Goal: Task Accomplishment & Management: Manage account settings

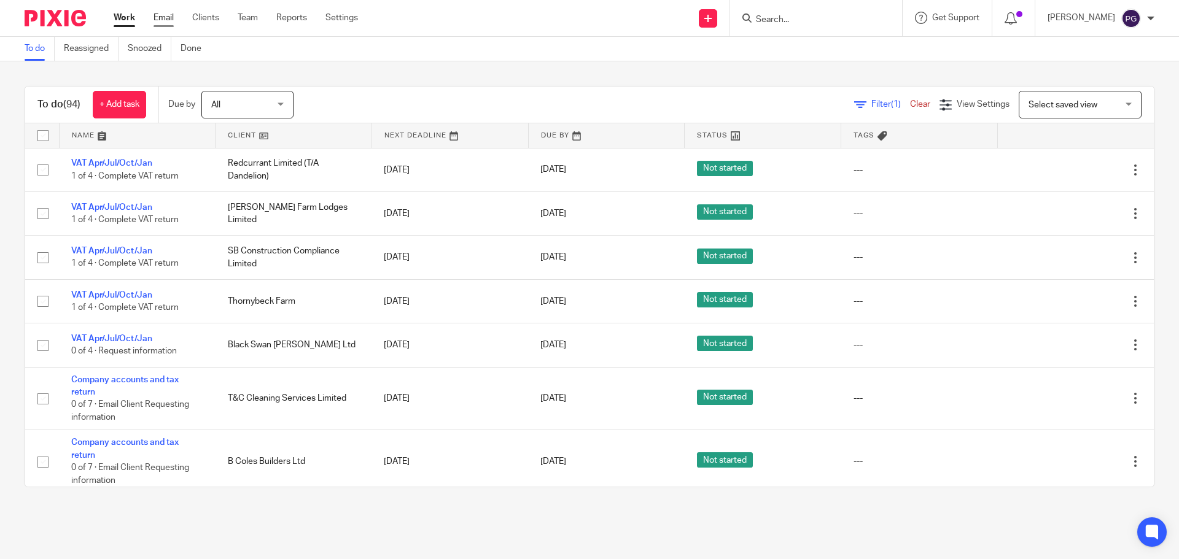
click at [174, 14] on link "Email" at bounding box center [163, 18] width 20 height 12
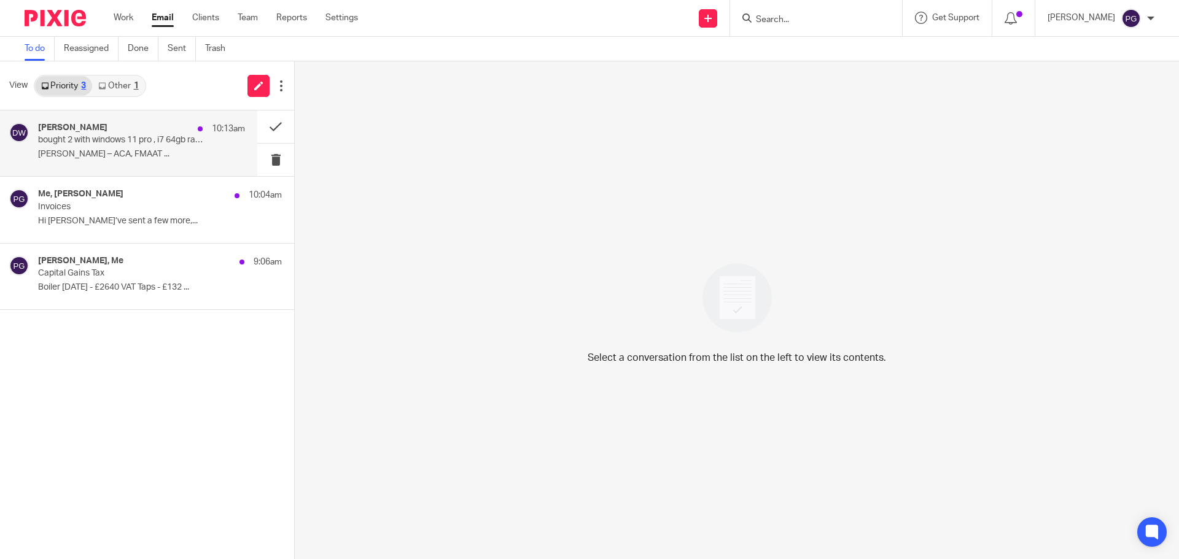
click at [137, 121] on div "Dominic Watkins 10:13am bought 2 with windows 11 pro , i7 64gb ram - should be …" at bounding box center [128, 143] width 257 height 66
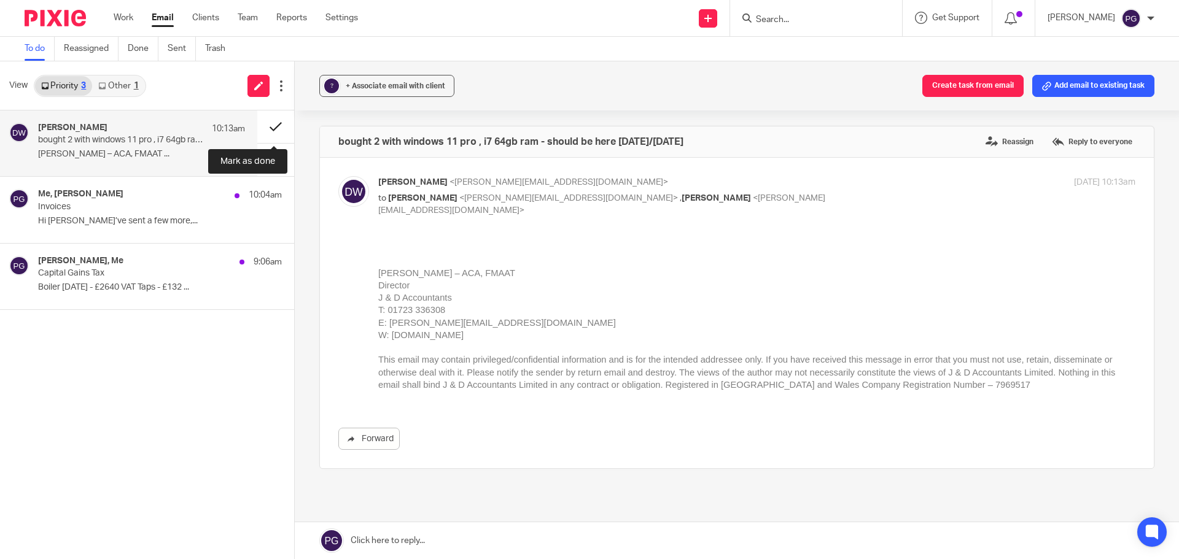
click at [262, 125] on button at bounding box center [275, 126] width 37 height 33
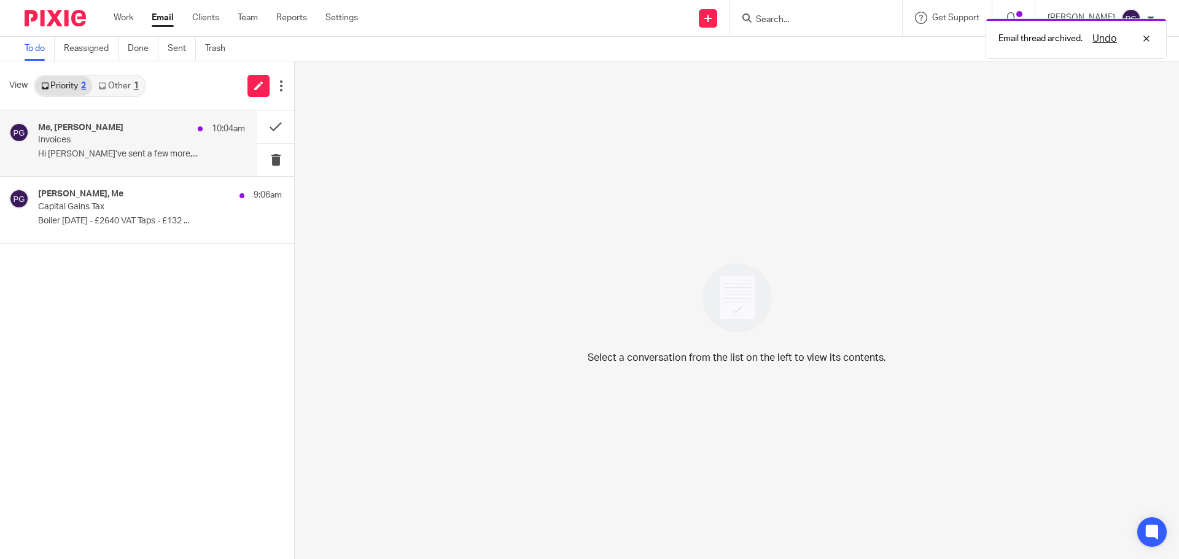
click at [176, 142] on p "Invoices" at bounding box center [121, 140] width 166 height 10
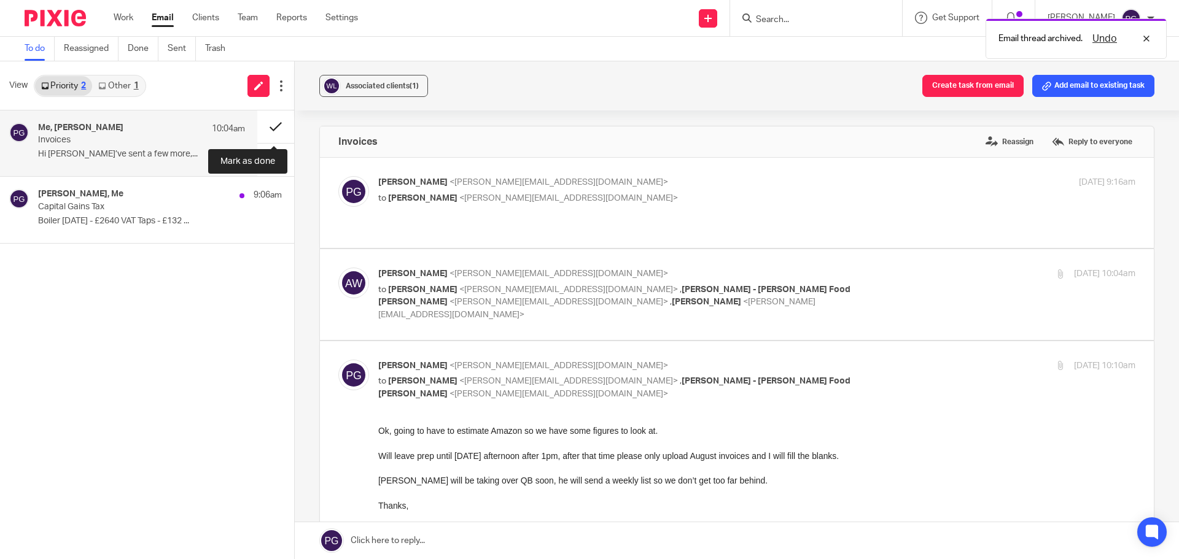
click at [269, 125] on button at bounding box center [275, 126] width 37 height 33
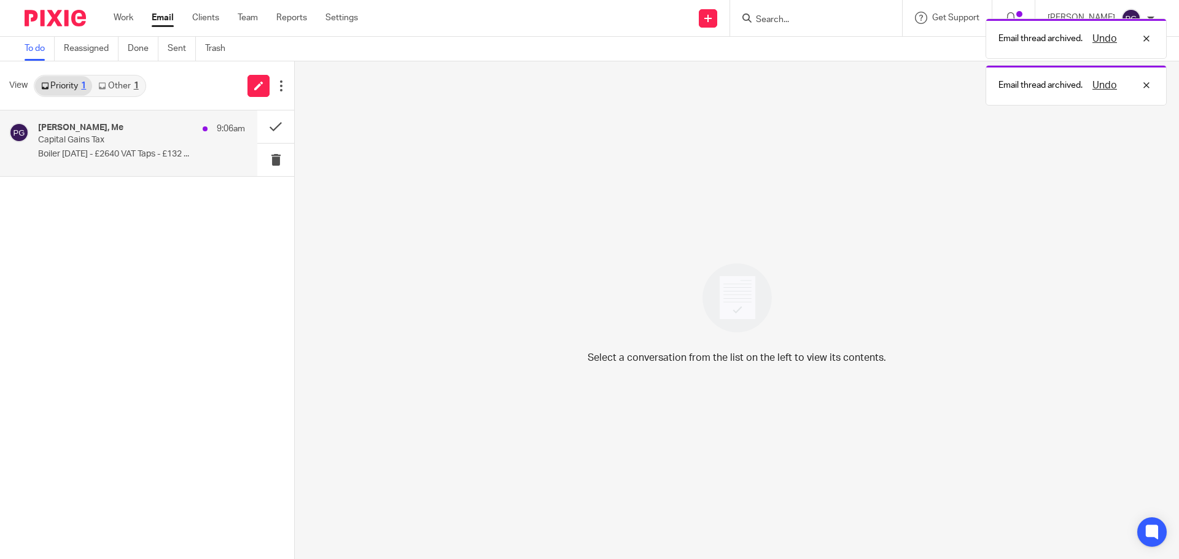
click at [155, 160] on p "Boiler Feb 2019 - £2640 VAT Taps - £132 ..." at bounding box center [141, 154] width 207 height 10
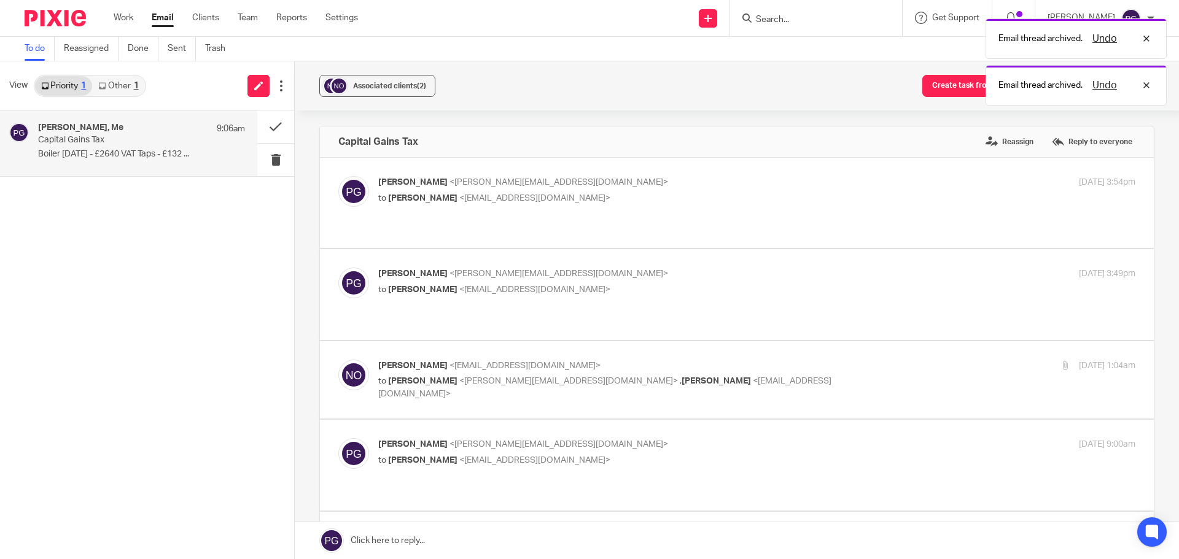
click at [130, 93] on link "Other 1" at bounding box center [118, 86] width 52 height 20
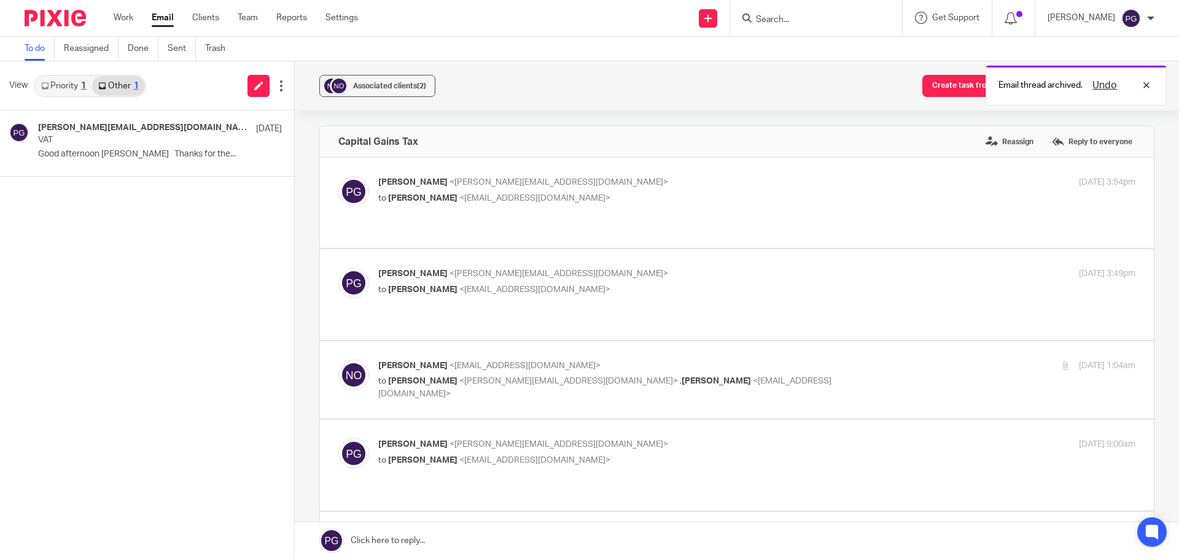
click at [69, 93] on link "Priority 1" at bounding box center [63, 86] width 57 height 20
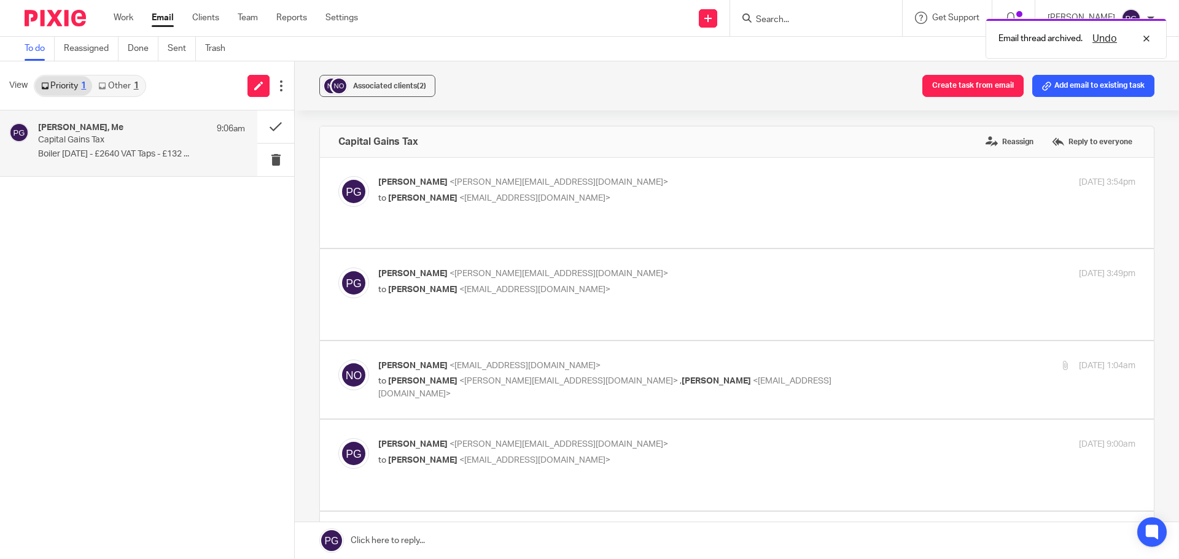
click at [79, 133] on div "Nadine Owen, Me 9:06am" at bounding box center [141, 129] width 207 height 12
click at [133, 153] on p "Boiler Feb 2019 - £2640 VAT Taps - £132 ..." at bounding box center [141, 154] width 207 height 10
click at [268, 127] on button at bounding box center [275, 126] width 37 height 33
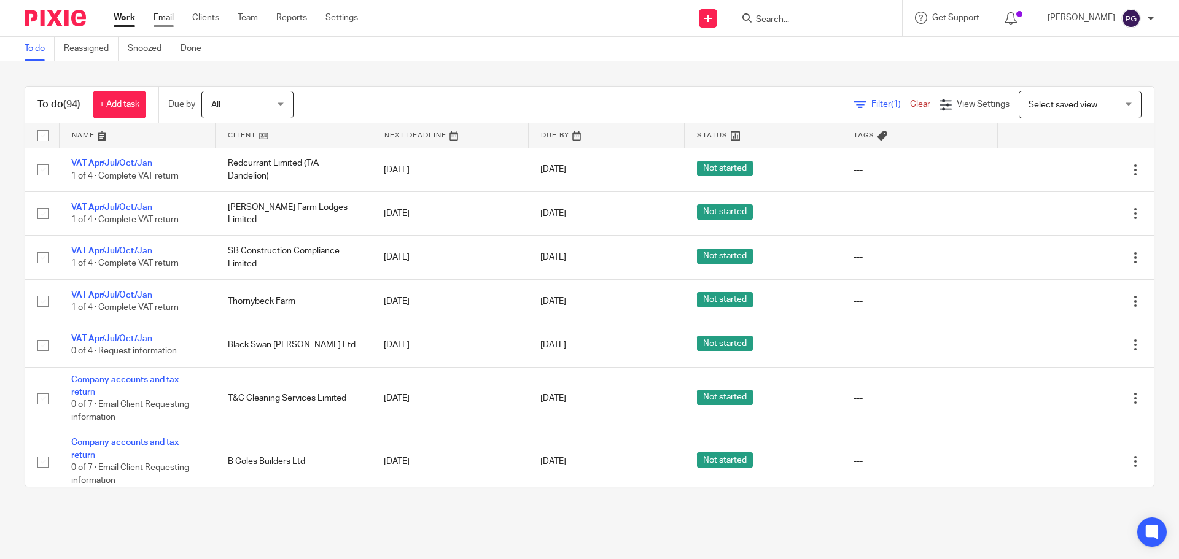
click at [164, 14] on link "Email" at bounding box center [163, 18] width 20 height 12
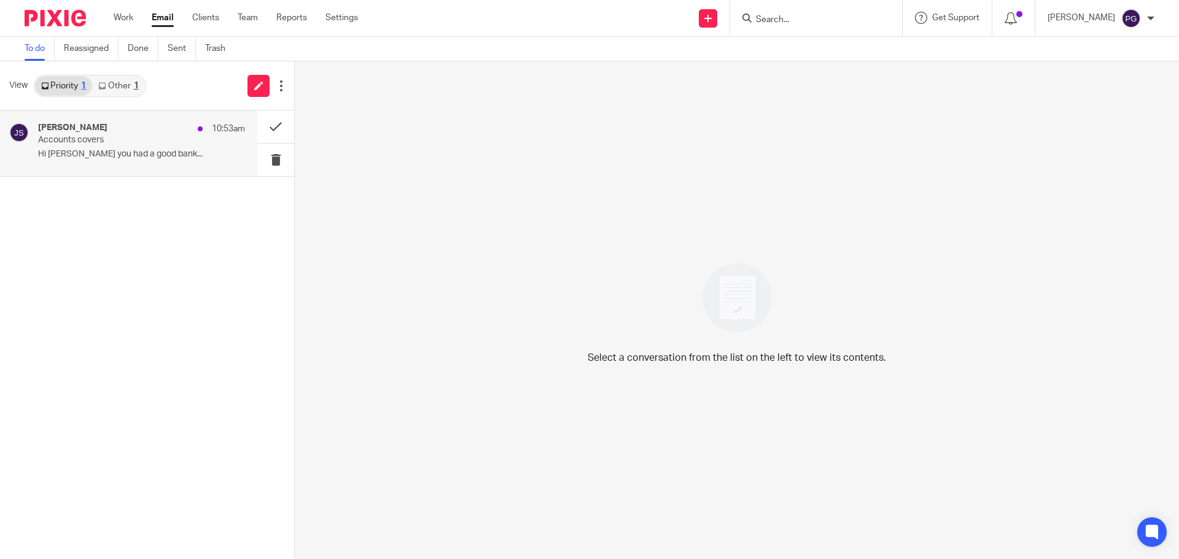
click at [64, 155] on p "Hi [PERSON_NAME] you had a good bank..." at bounding box center [141, 154] width 207 height 10
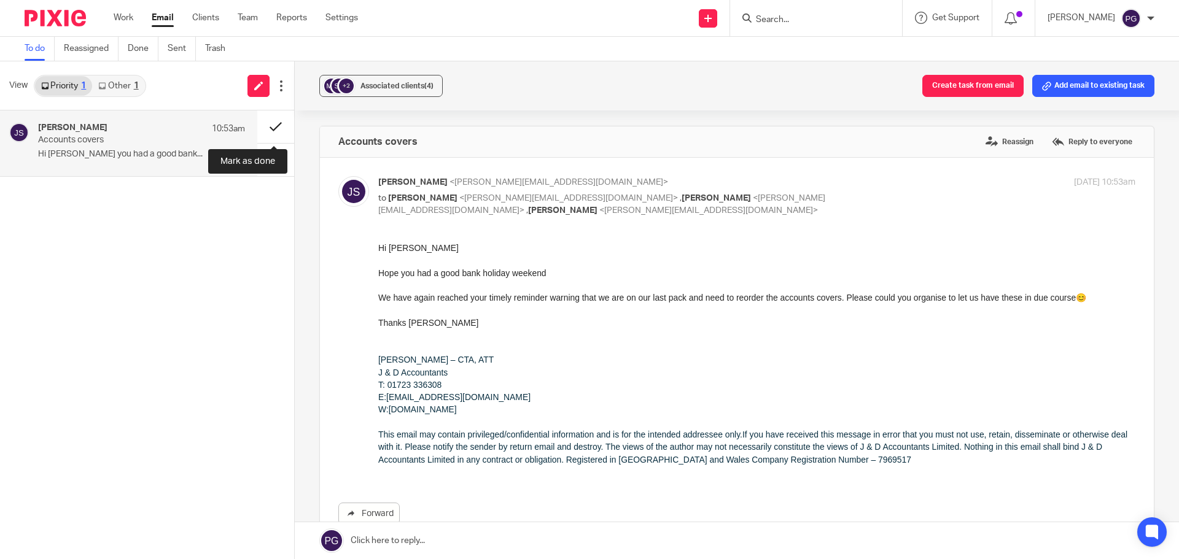
click at [276, 131] on button at bounding box center [275, 126] width 37 height 33
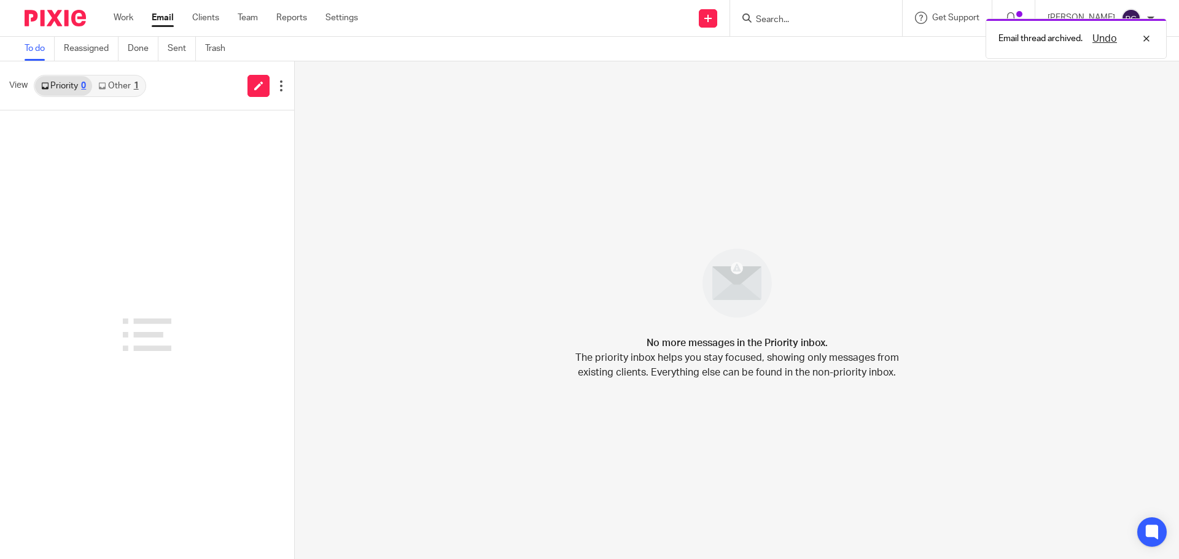
click at [135, 83] on div "1" at bounding box center [136, 86] width 5 height 9
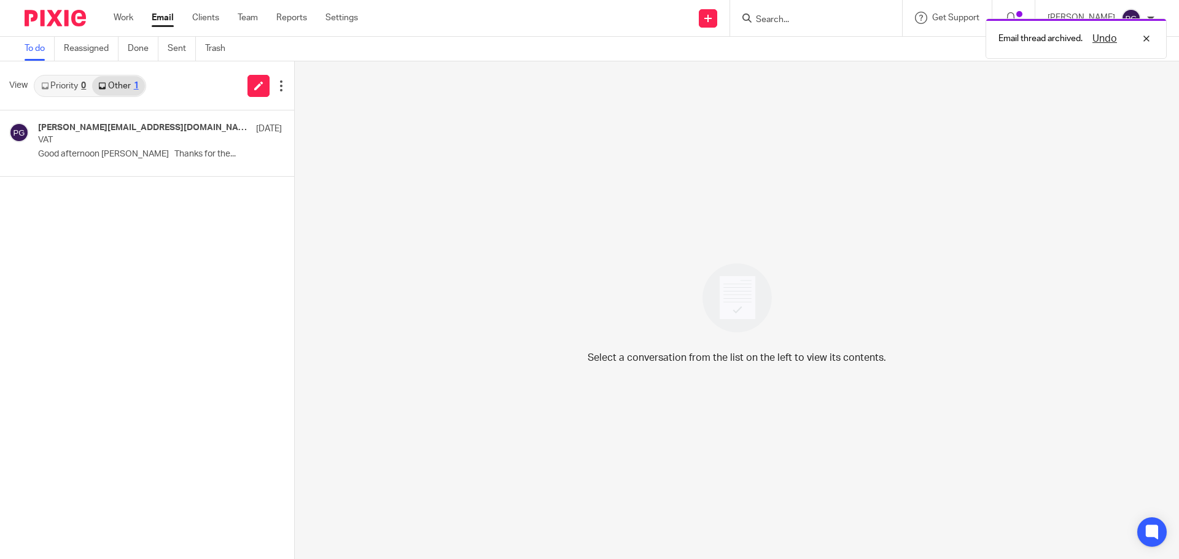
click at [136, 338] on div "[PERSON_NAME][EMAIL_ADDRESS][DOMAIN_NAME], Me [DATE] VAT Good afternoon [PERSON…" at bounding box center [147, 334] width 294 height 449
click at [115, 408] on div "philip@breworks.co.uk, Me 22 Aug VAT Good afternoon Philip Thanks for the... Op…" at bounding box center [147, 334] width 294 height 449
